Goal: Transaction & Acquisition: Purchase product/service

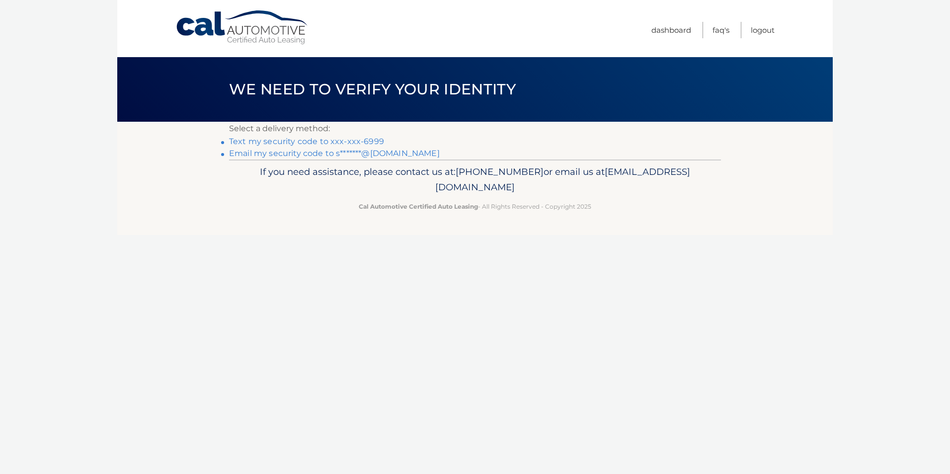
click at [320, 143] on link "Text my security code to xxx-xxx-6999" at bounding box center [306, 141] width 155 height 9
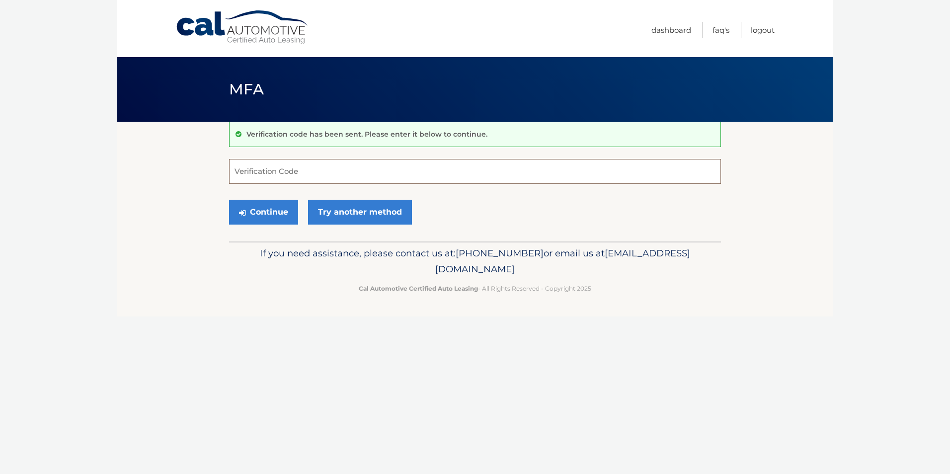
click at [314, 173] on input "Verification Code" at bounding box center [475, 171] width 492 height 25
type input "282694"
click at [268, 215] on button "Continue" at bounding box center [263, 212] width 69 height 25
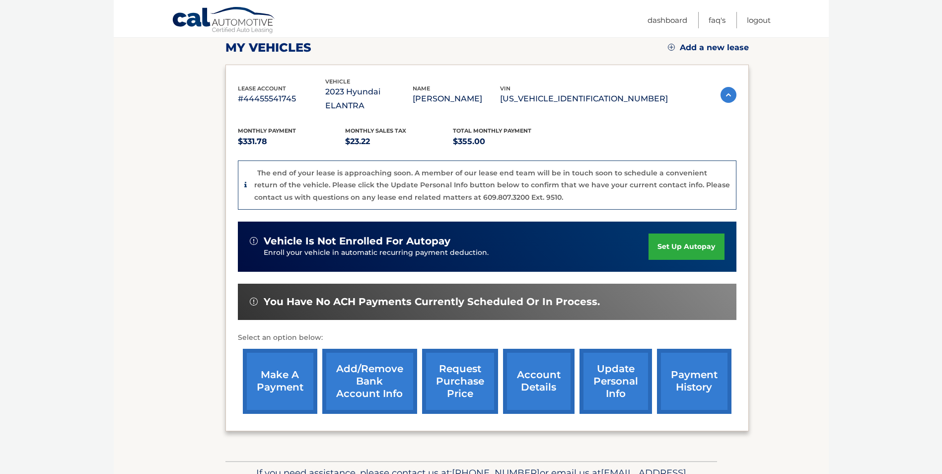
scroll to position [190, 0]
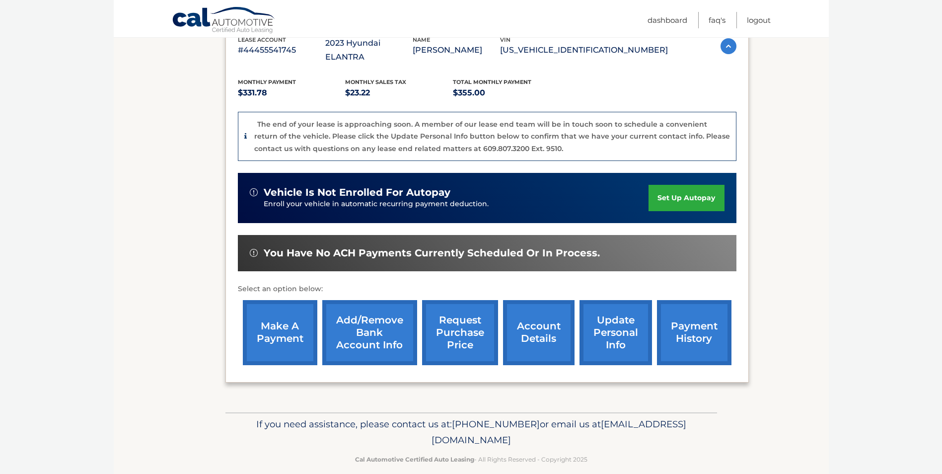
click at [267, 315] on link "make a payment" at bounding box center [280, 332] width 74 height 65
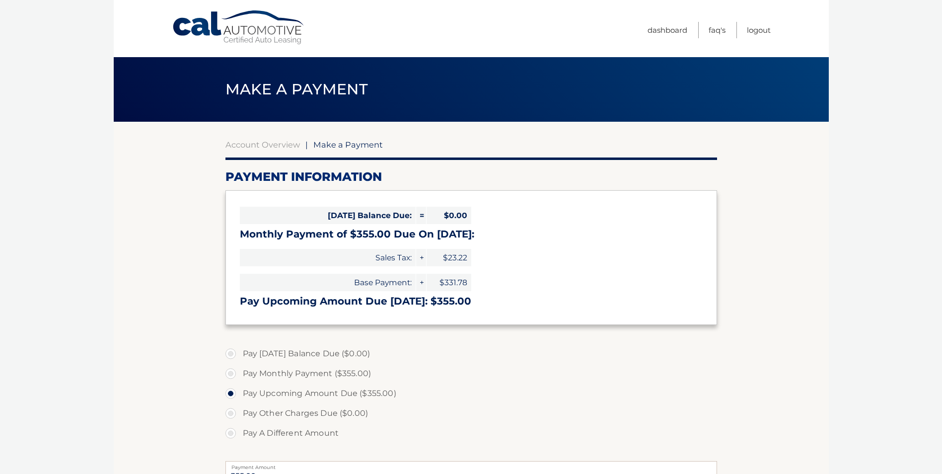
select select "OTUyYWNiZmUtYjg3OS00MzljLWEwYzYtYTc5ZWUzMTc2YjZk"
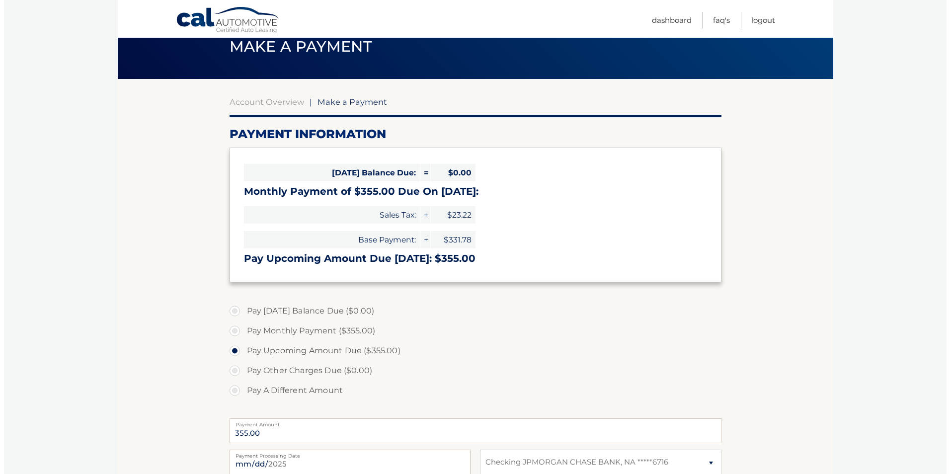
scroll to position [149, 0]
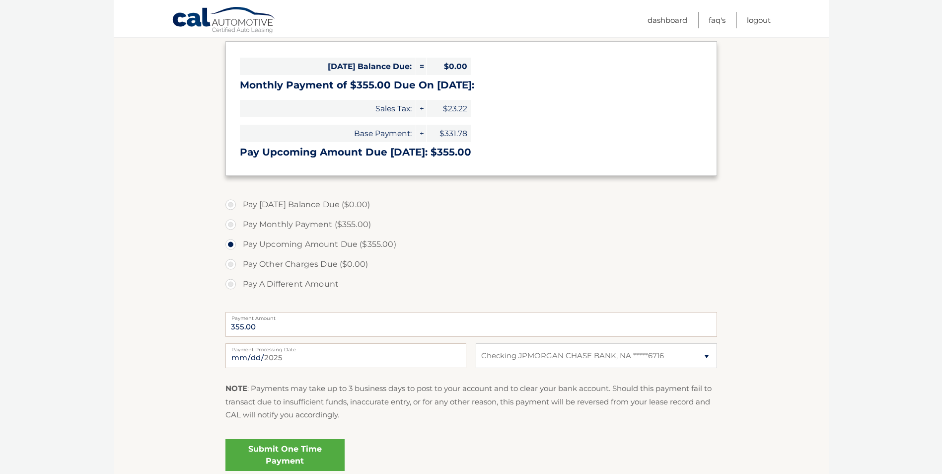
click at [276, 451] on link "Submit One Time Payment" at bounding box center [284, 455] width 119 height 32
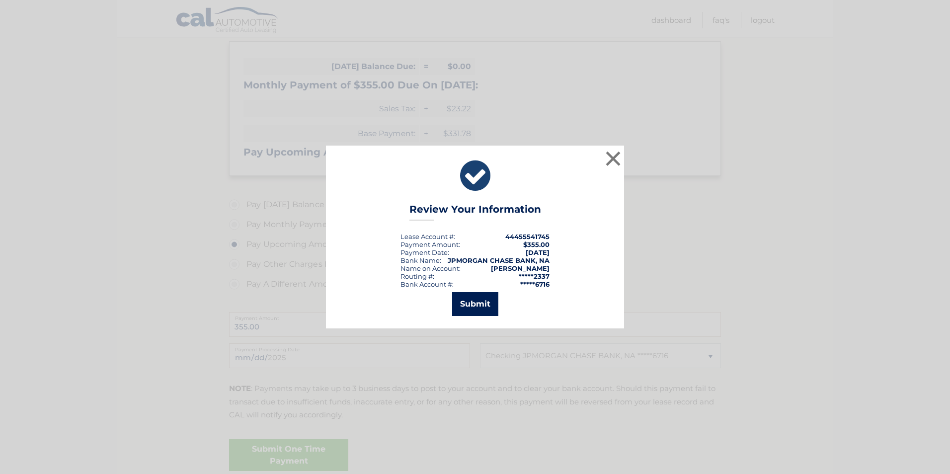
click at [469, 303] on button "Submit" at bounding box center [475, 304] width 46 height 24
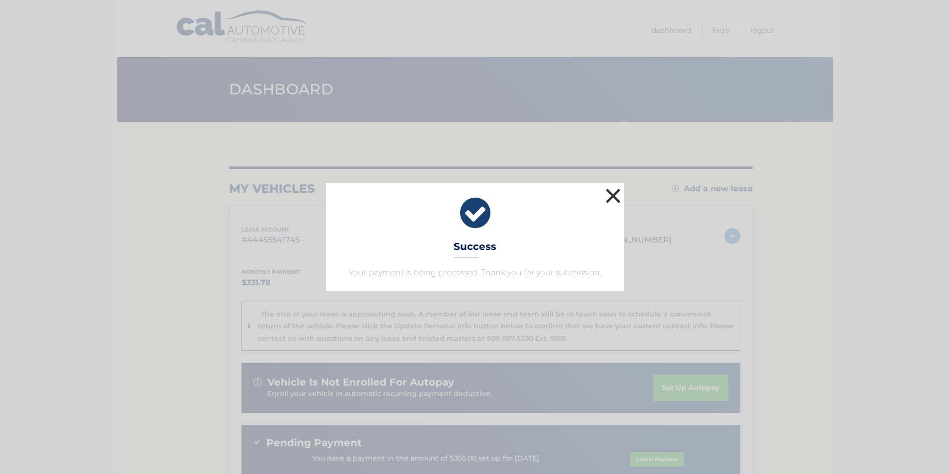
click at [611, 196] on button "×" at bounding box center [613, 196] width 20 height 20
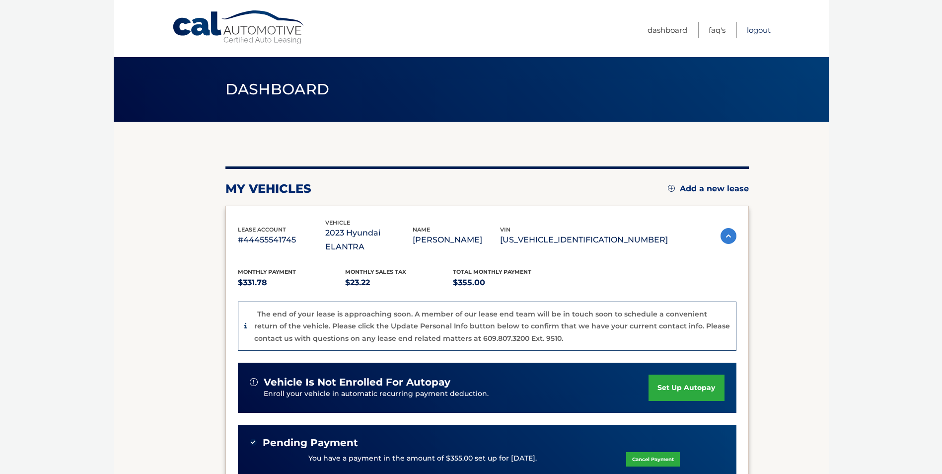
click at [762, 31] on link "Logout" at bounding box center [759, 30] width 24 height 16
